Goal: Navigation & Orientation: Find specific page/section

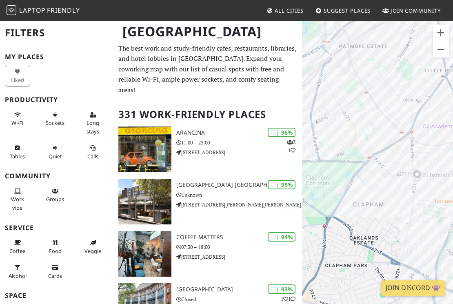
drag, startPoint x: 355, startPoint y: 157, endPoint x: 385, endPoint y: 175, distance: 35.5
click at [385, 175] on div "To navigate, press the arrow keys." at bounding box center [377, 172] width 151 height 304
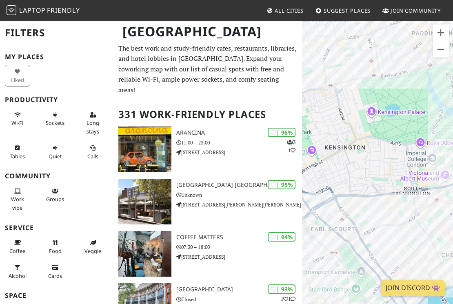
drag, startPoint x: 424, startPoint y: 215, endPoint x: 346, endPoint y: 138, distance: 110.2
click at [346, 138] on div "To navigate, press the arrow keys." at bounding box center [377, 172] width 151 height 304
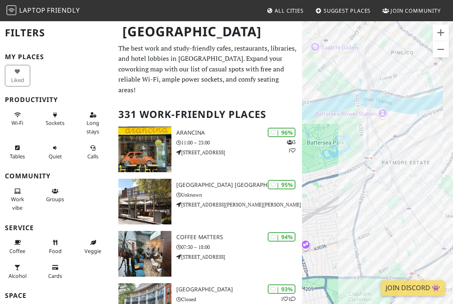
drag, startPoint x: 388, startPoint y: 196, endPoint x: 309, endPoint y: 144, distance: 94.3
click at [310, 144] on div "To navigate, press the arrow keys." at bounding box center [377, 172] width 151 height 304
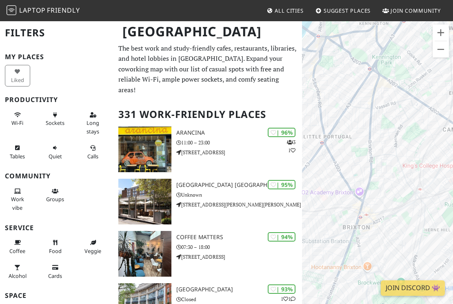
drag, startPoint x: 374, startPoint y: 138, endPoint x: 303, endPoint y: 146, distance: 71.1
click at [303, 146] on div "To navigate, press the arrow keys." at bounding box center [377, 172] width 151 height 304
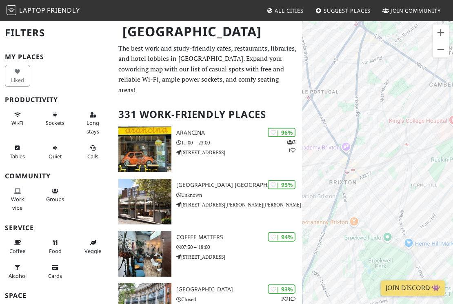
drag, startPoint x: 404, startPoint y: 215, endPoint x: 455, endPoint y: 204, distance: 51.4
click at [452, 204] on html "Laptop Friendly All Cities Suggest Places Join Community London Filters My Plac…" at bounding box center [226, 152] width 453 height 304
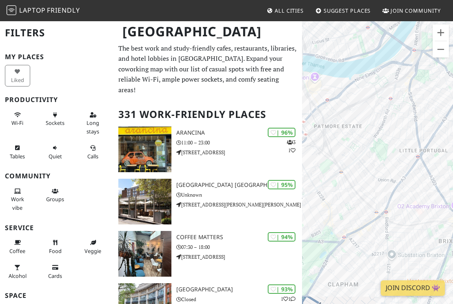
drag, startPoint x: 393, startPoint y: 217, endPoint x: 364, endPoint y: 159, distance: 64.2
click at [364, 159] on div "To navigate, press the arrow keys." at bounding box center [377, 172] width 151 height 304
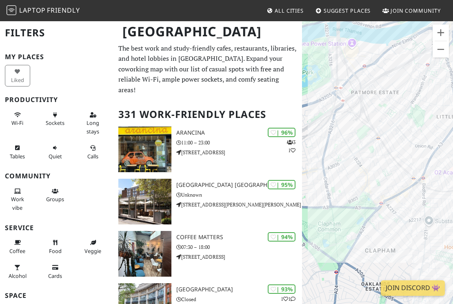
drag, startPoint x: 366, startPoint y: 184, endPoint x: 422, endPoint y: 183, distance: 56.3
click at [422, 183] on div "To navigate, press the arrow keys." at bounding box center [377, 172] width 151 height 304
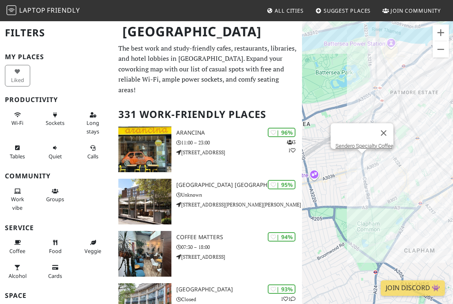
click at [364, 162] on div "To navigate, press the arrow keys. Sendero Specialty Coffee" at bounding box center [377, 172] width 151 height 304
click at [362, 162] on div "To navigate, press the arrow keys. Sendero Specialty Coffee Sendero Specialty C…" at bounding box center [377, 172] width 151 height 304
click at [358, 143] on link "Sendero Specialty Coffee" at bounding box center [364, 146] width 58 height 6
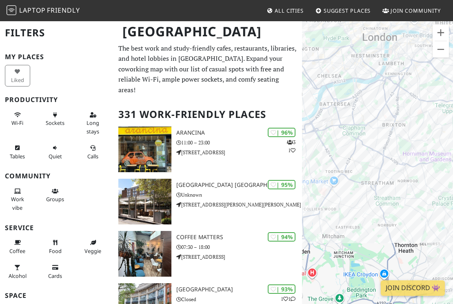
drag, startPoint x: 354, startPoint y: 169, endPoint x: 354, endPoint y: 211, distance: 41.6
click at [354, 211] on div "To navigate, press the arrow keys." at bounding box center [377, 172] width 151 height 304
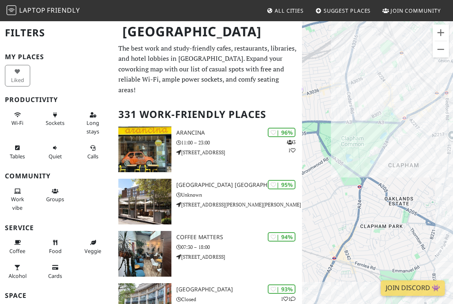
drag, startPoint x: 354, startPoint y: 90, endPoint x: 371, endPoint y: 110, distance: 26.6
click at [371, 111] on div "To navigate, press the arrow keys." at bounding box center [377, 172] width 151 height 304
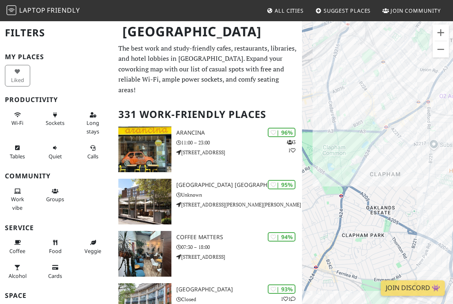
drag, startPoint x: 414, startPoint y: 181, endPoint x: 378, endPoint y: 178, distance: 36.0
click at [378, 178] on div "To navigate, press the arrow keys." at bounding box center [377, 172] width 151 height 304
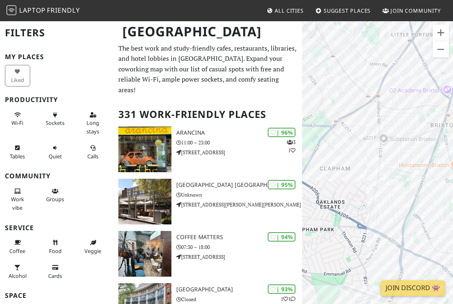
drag, startPoint x: 412, startPoint y: 192, endPoint x: 368, endPoint y: 186, distance: 44.4
click at [368, 186] on div "To navigate, press the arrow keys." at bounding box center [377, 172] width 151 height 304
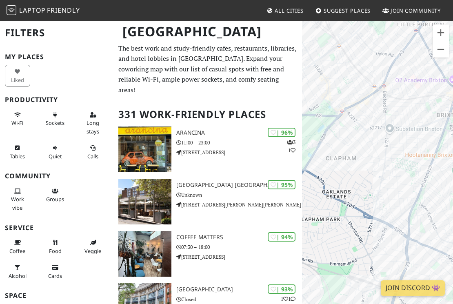
drag, startPoint x: 388, startPoint y: 206, endPoint x: 394, endPoint y: 195, distance: 13.0
click at [394, 195] on div "To navigate, press the arrow keys." at bounding box center [377, 172] width 151 height 304
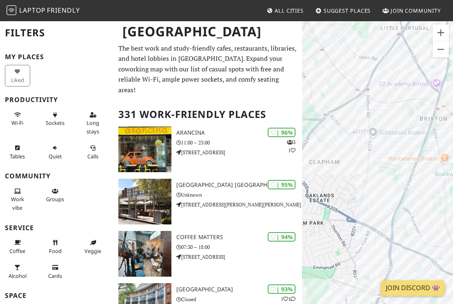
drag, startPoint x: 384, startPoint y: 154, endPoint x: 366, endPoint y: 157, distance: 18.6
click at [366, 157] on div "To navigate, press the arrow keys." at bounding box center [377, 172] width 151 height 304
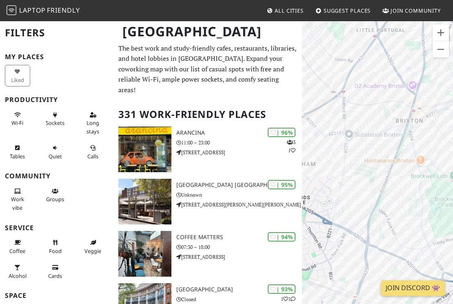
drag, startPoint x: 378, startPoint y: 157, endPoint x: 355, endPoint y: 160, distance: 23.8
click at [355, 160] on div "To navigate, press the arrow keys." at bounding box center [377, 172] width 151 height 304
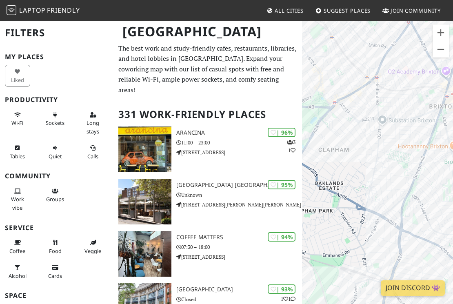
drag, startPoint x: 380, startPoint y: 215, endPoint x: 417, endPoint y: 200, distance: 40.4
click at [417, 200] on div "To navigate, press the arrow keys." at bounding box center [377, 172] width 151 height 304
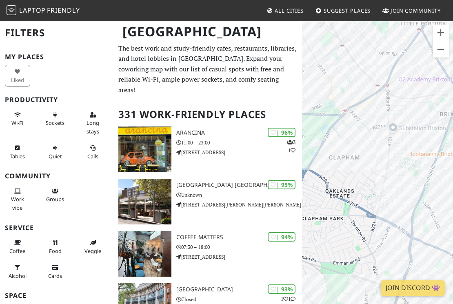
drag, startPoint x: 357, startPoint y: 186, endPoint x: 354, endPoint y: 206, distance: 20.3
click at [354, 206] on div "To navigate, press the arrow keys." at bounding box center [377, 172] width 151 height 304
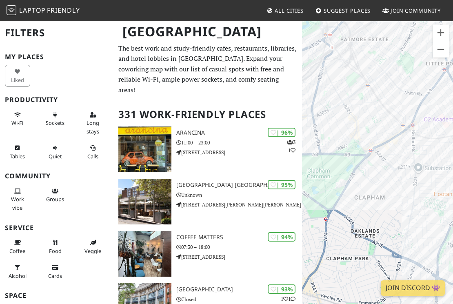
drag, startPoint x: 348, startPoint y: 163, endPoint x: 386, endPoint y: 191, distance: 47.0
click at [386, 191] on div "To navigate, press the arrow keys." at bounding box center [377, 172] width 151 height 304
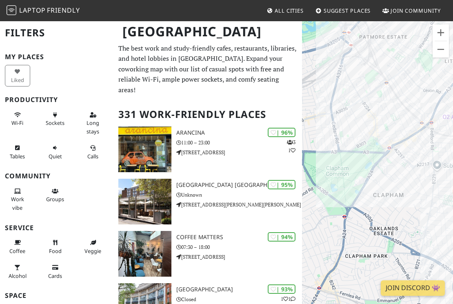
drag, startPoint x: 344, startPoint y: 150, endPoint x: 365, endPoint y: 147, distance: 21.0
click at [365, 147] on div "To navigate, press the arrow keys." at bounding box center [377, 172] width 151 height 304
